Goal: Navigation & Orientation: Understand site structure

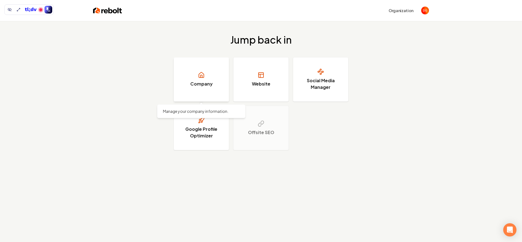
click at [197, 78] on link "Company" at bounding box center [201, 79] width 55 height 44
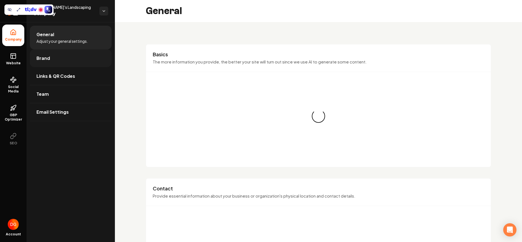
click at [52, 62] on link "Brand" at bounding box center [71, 58] width 82 height 18
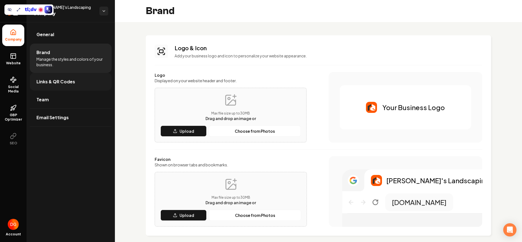
click at [58, 89] on link "Links & QR Codes" at bounding box center [71, 82] width 82 height 18
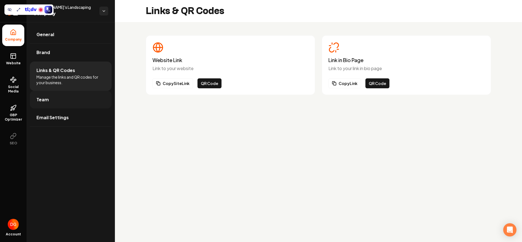
click at [59, 106] on link "Team" at bounding box center [71, 100] width 82 height 18
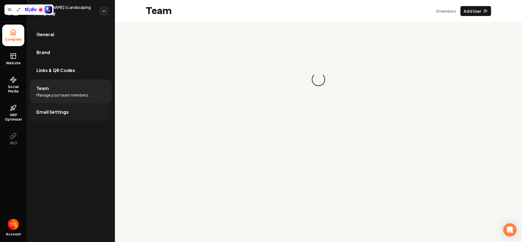
click at [62, 119] on link "Email Settings" at bounding box center [71, 112] width 82 height 18
click at [54, 36] on link "General" at bounding box center [71, 35] width 82 height 18
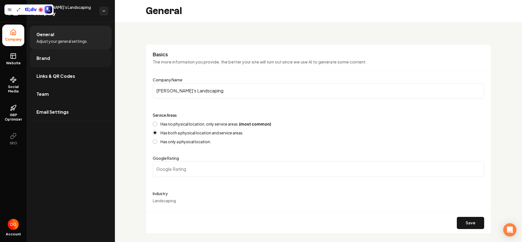
click at [73, 62] on link "Brand" at bounding box center [71, 58] width 82 height 18
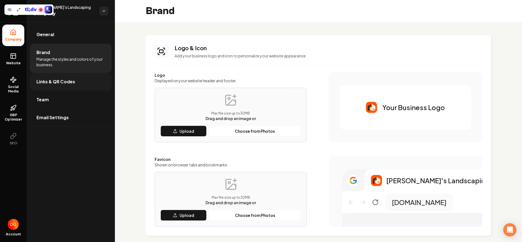
click at [57, 81] on span "Links & QR Codes" at bounding box center [55, 81] width 39 height 7
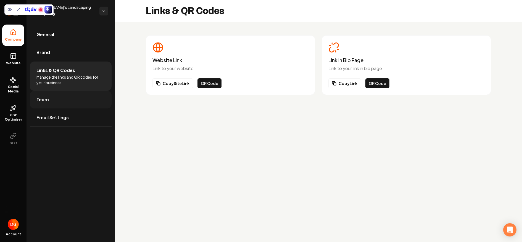
click at [66, 100] on link "Team" at bounding box center [71, 100] width 82 height 18
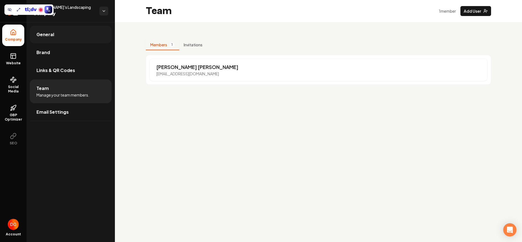
click at [67, 37] on link "General" at bounding box center [71, 35] width 82 height 18
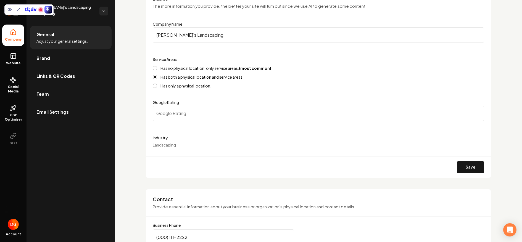
scroll to position [59, 0]
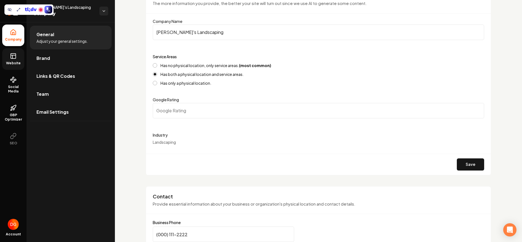
click at [11, 57] on rect at bounding box center [13, 56] width 5 height 5
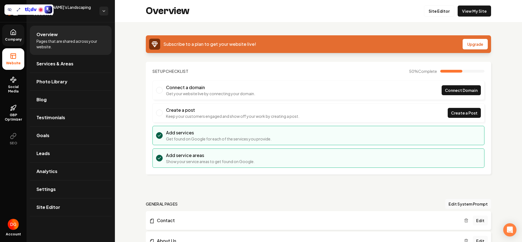
click at [15, 37] on span "Company" at bounding box center [13, 39] width 21 height 4
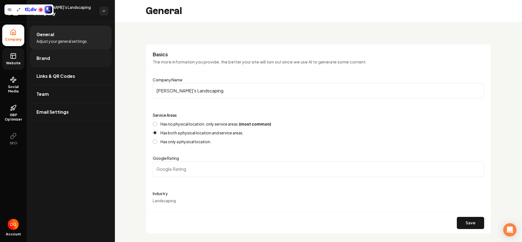
click at [83, 62] on link "Brand" at bounding box center [71, 58] width 82 height 18
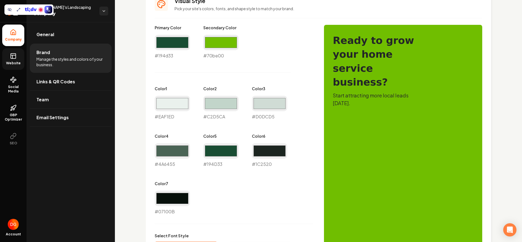
scroll to position [244, 0]
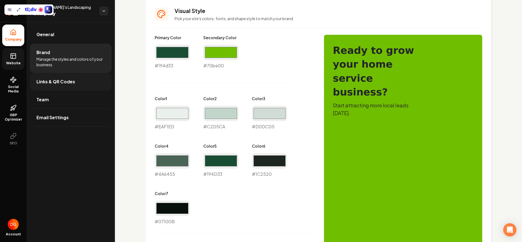
click at [77, 80] on link "Links & QR Codes" at bounding box center [71, 82] width 82 height 18
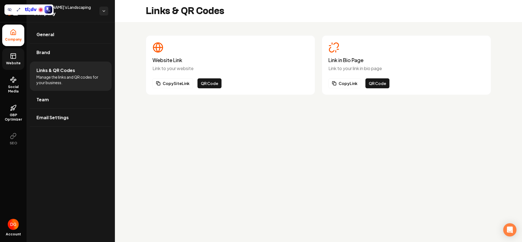
click at [158, 48] on icon "Main content area" at bounding box center [157, 48] width 9 height 0
click at [168, 91] on div "Website Link Link to your website Copy Site Link QR Code" at bounding box center [230, 65] width 169 height 60
click at [170, 88] on button "Copy Site Link" at bounding box center [172, 83] width 41 height 10
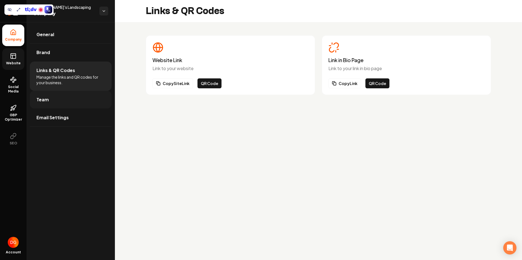
click at [50, 103] on link "Team" at bounding box center [71, 100] width 82 height 18
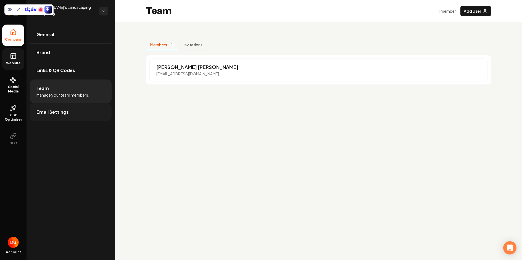
click at [41, 115] on link "Email Settings" at bounding box center [71, 112] width 82 height 18
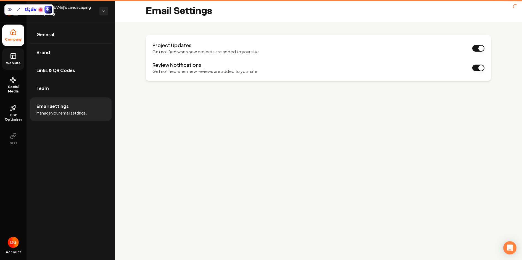
click at [7, 60] on link "Website" at bounding box center [13, 59] width 22 height 22
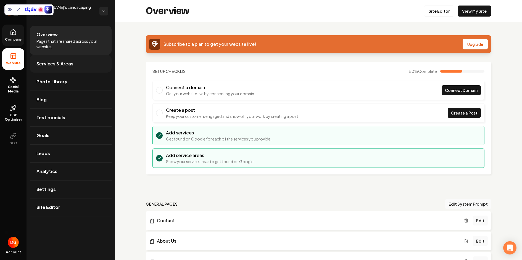
click at [61, 67] on span "Services & Areas" at bounding box center [54, 63] width 37 height 7
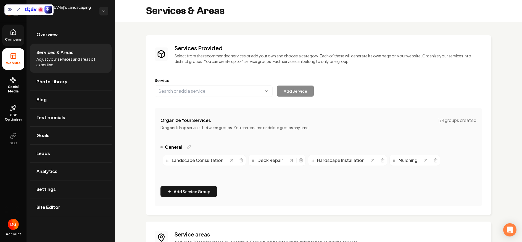
click at [52, 20] on div "[PERSON_NAME]'s Landscaping Website" at bounding box center [71, 11] width 88 height 22
click at [57, 31] on link "Overview" at bounding box center [71, 35] width 82 height 18
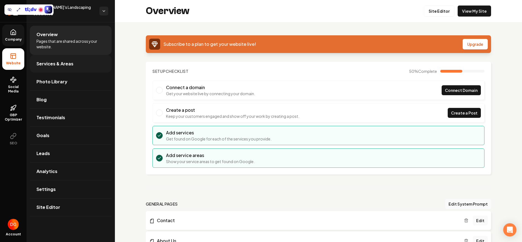
click at [66, 66] on span "Services & Areas" at bounding box center [54, 63] width 37 height 7
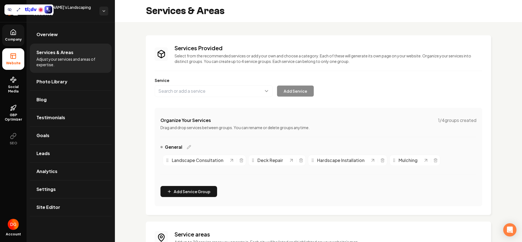
scroll to position [75, 0]
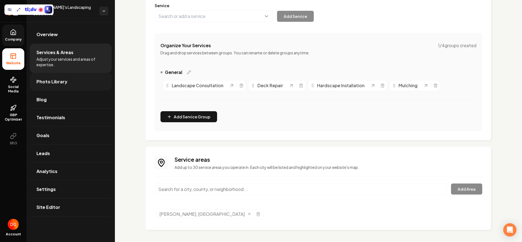
click at [61, 83] on span "Photo Library" at bounding box center [51, 81] width 31 height 7
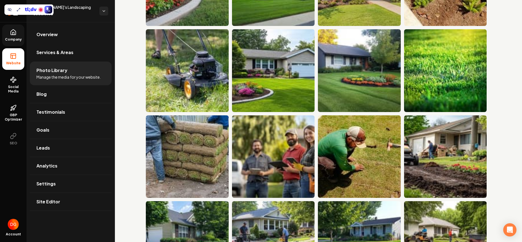
scroll to position [587, 0]
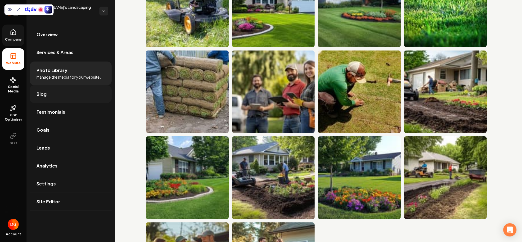
click at [63, 93] on link "Blog" at bounding box center [71, 94] width 82 height 18
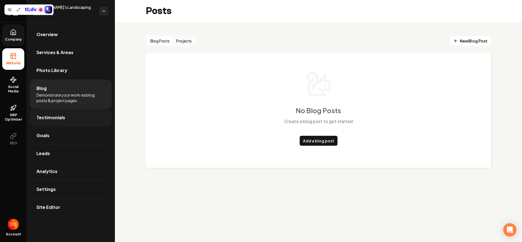
click at [57, 115] on span "Testimonials" at bounding box center [50, 117] width 29 height 7
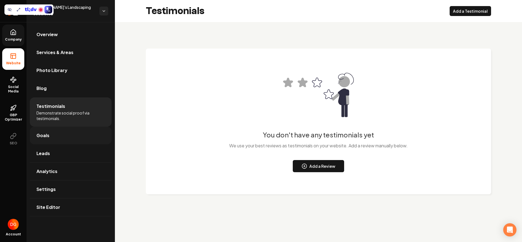
click at [62, 133] on link "Goals" at bounding box center [71, 136] width 82 height 18
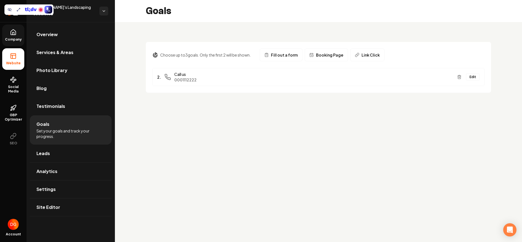
click at [7, 27] on link "Company" at bounding box center [13, 36] width 22 height 22
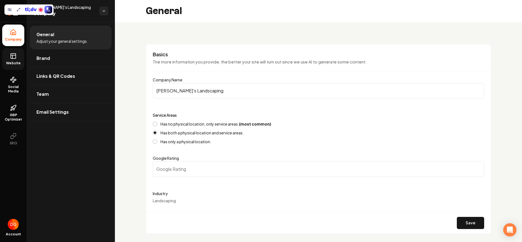
click at [10, 58] on icon at bounding box center [13, 56] width 7 height 7
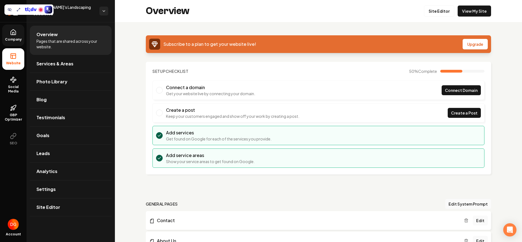
click at [10, 31] on icon at bounding box center [13, 32] width 7 height 7
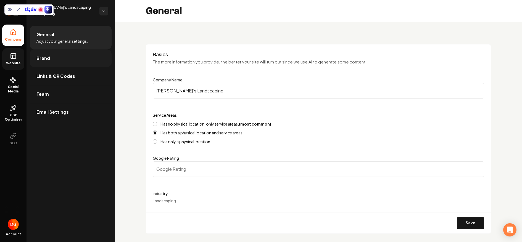
click at [66, 59] on link "Brand" at bounding box center [71, 58] width 82 height 18
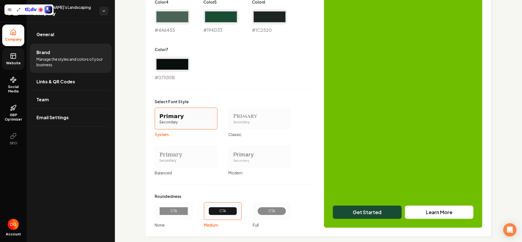
scroll to position [395, 0]
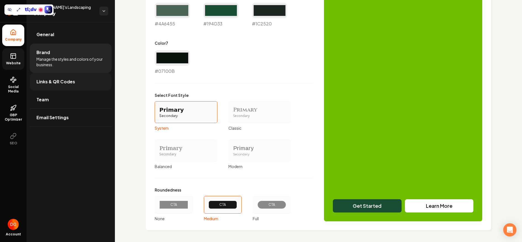
click at [74, 87] on link "Links & QR Codes" at bounding box center [71, 82] width 82 height 18
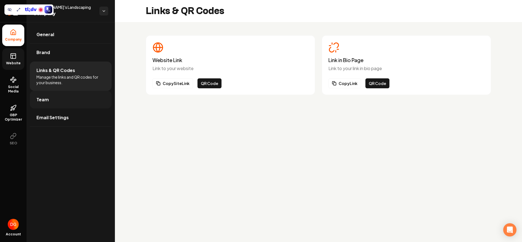
click at [80, 97] on link "Team" at bounding box center [71, 100] width 82 height 18
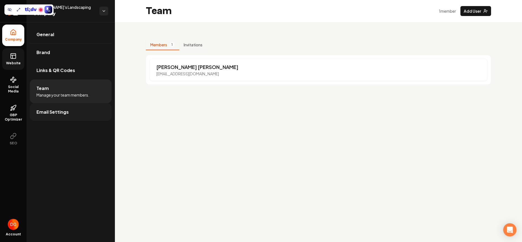
click at [44, 116] on link "Email Settings" at bounding box center [71, 112] width 82 height 18
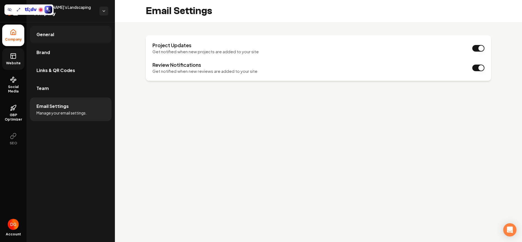
click at [55, 35] on link "General" at bounding box center [71, 35] width 82 height 18
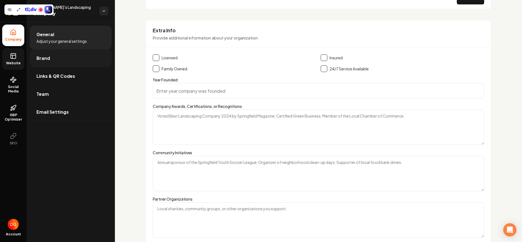
click at [65, 55] on link "Brand" at bounding box center [71, 58] width 82 height 18
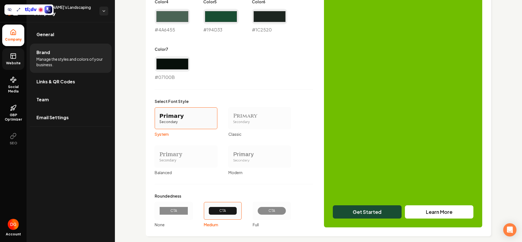
scroll to position [395, 0]
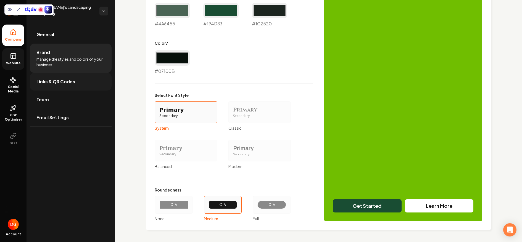
click at [70, 81] on span "Links & QR Codes" at bounding box center [55, 81] width 39 height 7
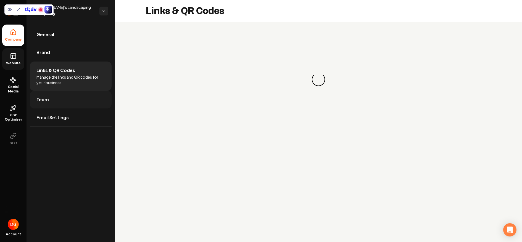
click at [63, 100] on link "Team" at bounding box center [71, 100] width 82 height 18
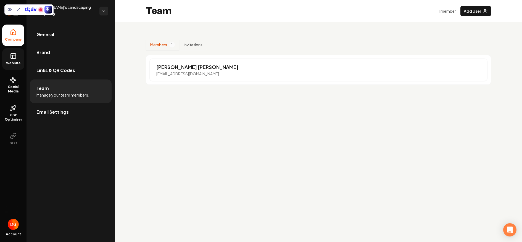
click at [12, 57] on icon at bounding box center [13, 56] width 7 height 7
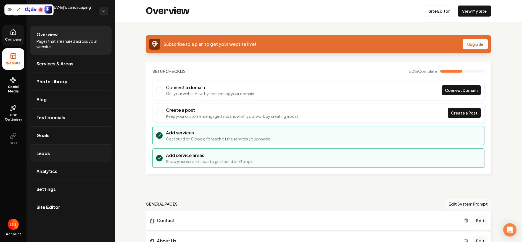
click at [60, 156] on link "Leads" at bounding box center [71, 154] width 82 height 18
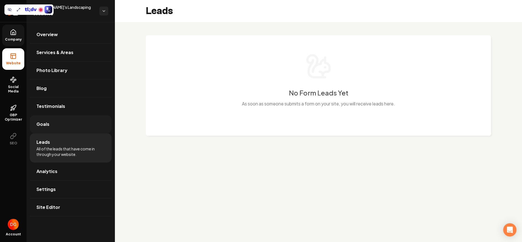
click at [56, 125] on link "Goals" at bounding box center [71, 124] width 82 height 18
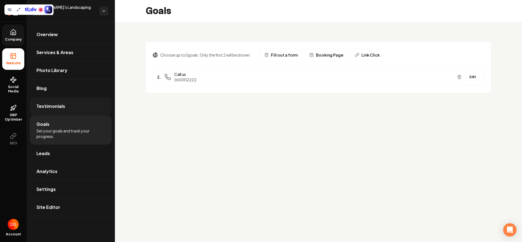
click at [59, 113] on link "Testimonials" at bounding box center [71, 106] width 82 height 18
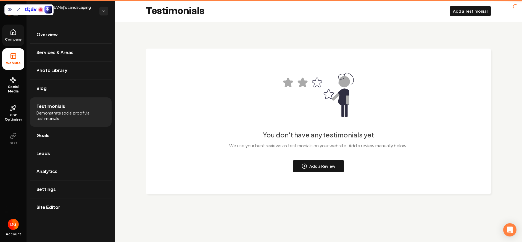
click at [59, 104] on span "Testimonials" at bounding box center [50, 106] width 29 height 7
